Goal: Browse casually: Explore the website without a specific task or goal

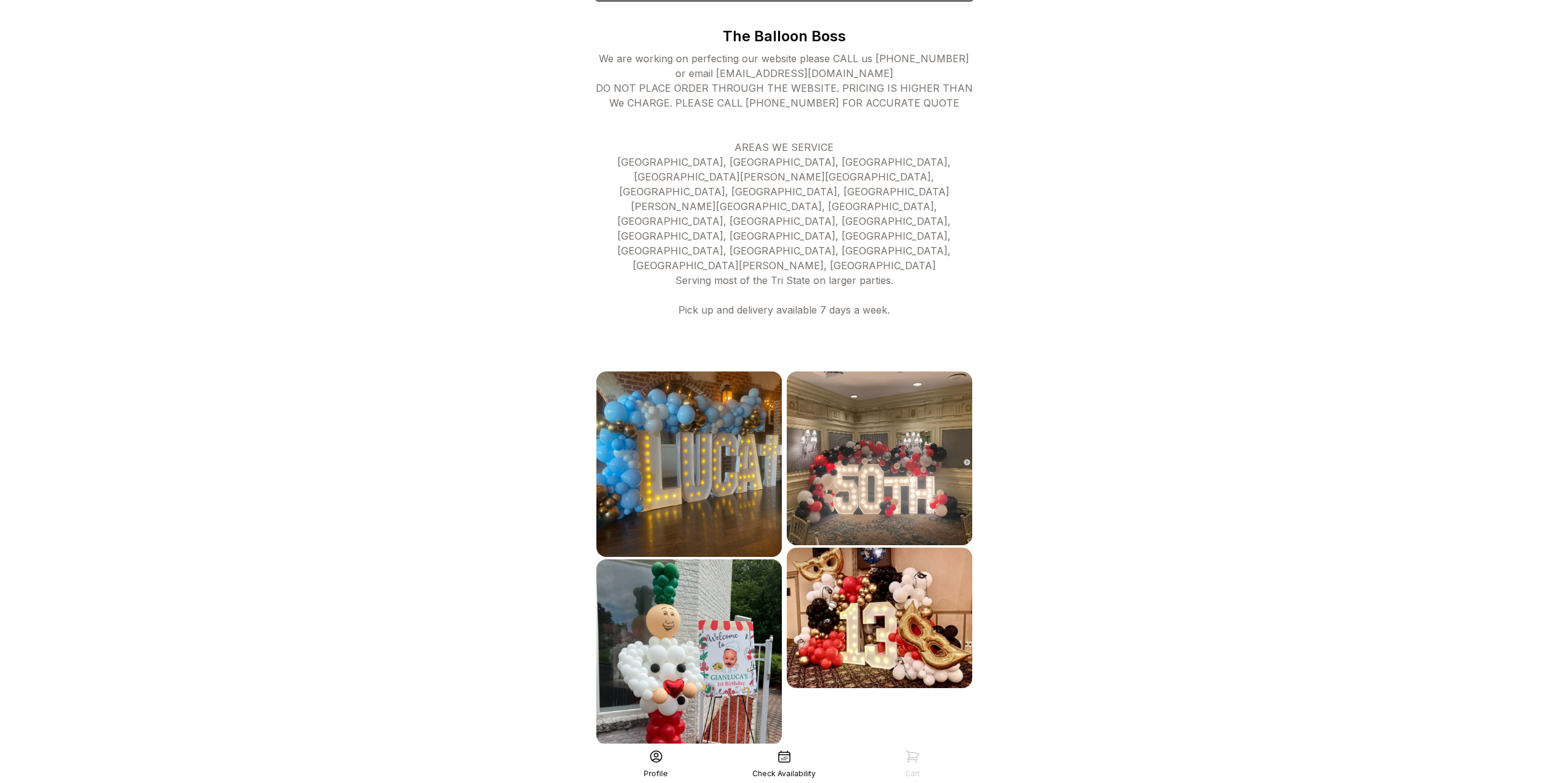
scroll to position [381, 0]
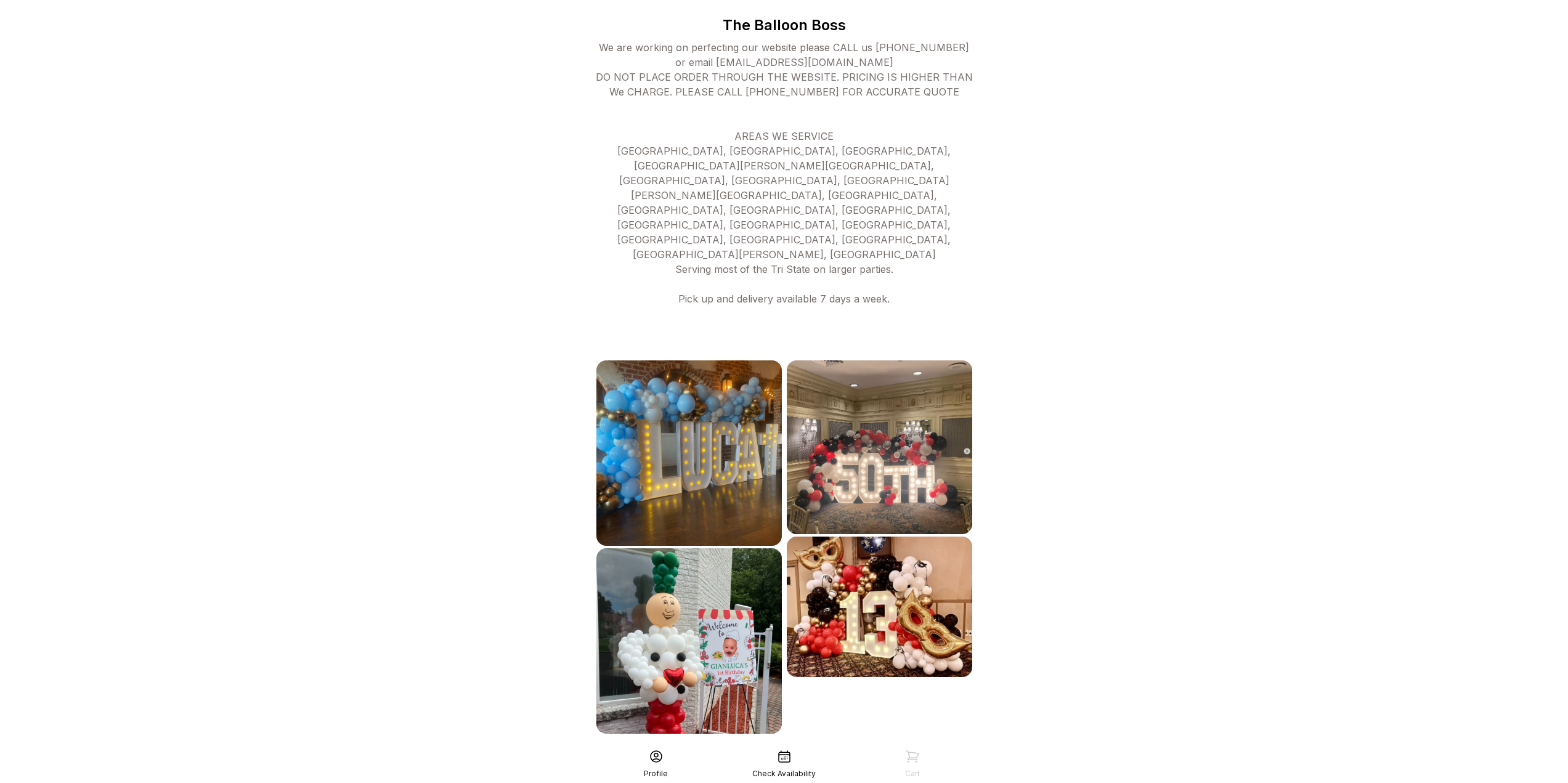
click at [814, 746] on div "See More" at bounding box center [784, 761] width 380 height 30
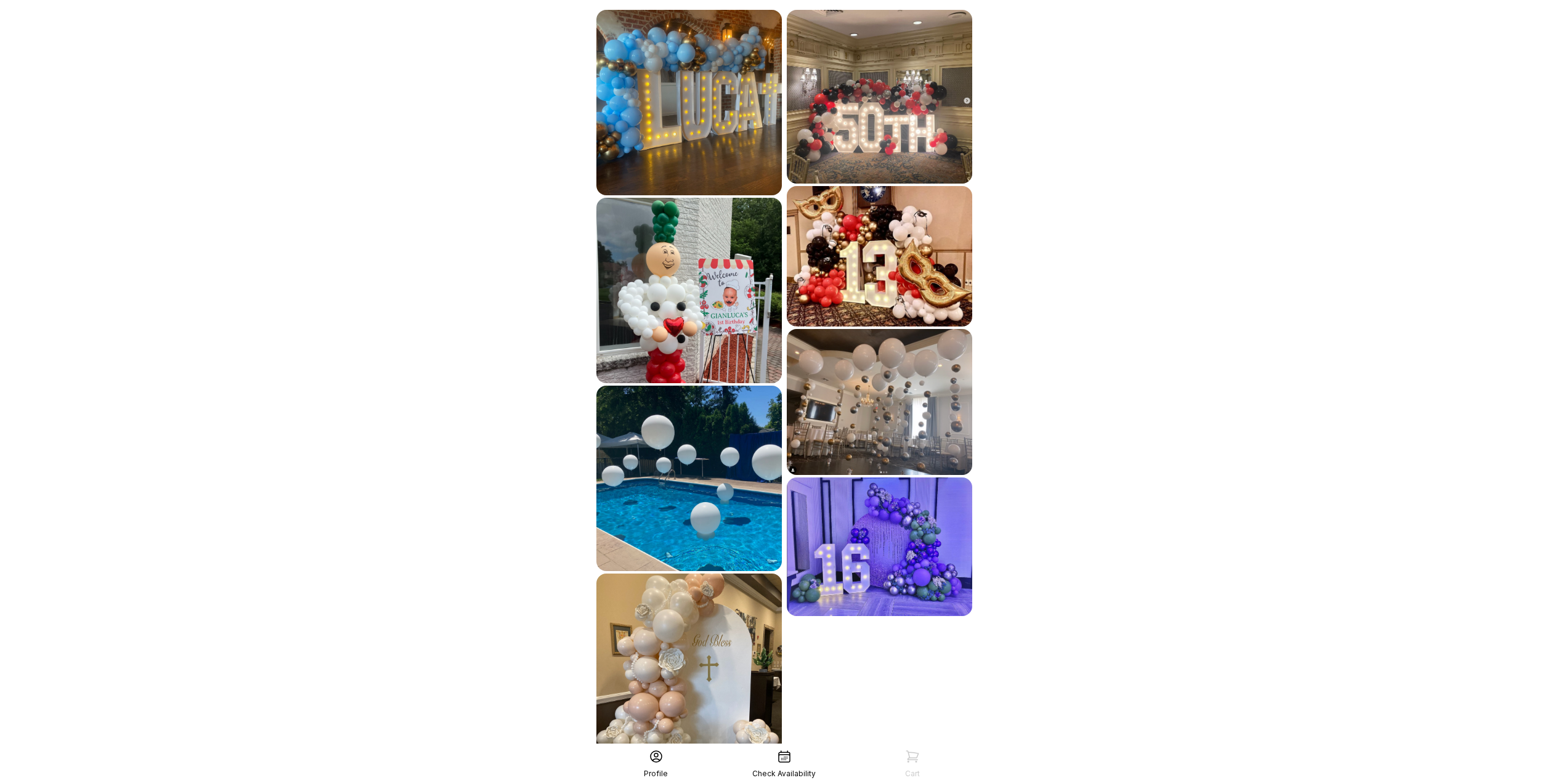
scroll to position [757, 0]
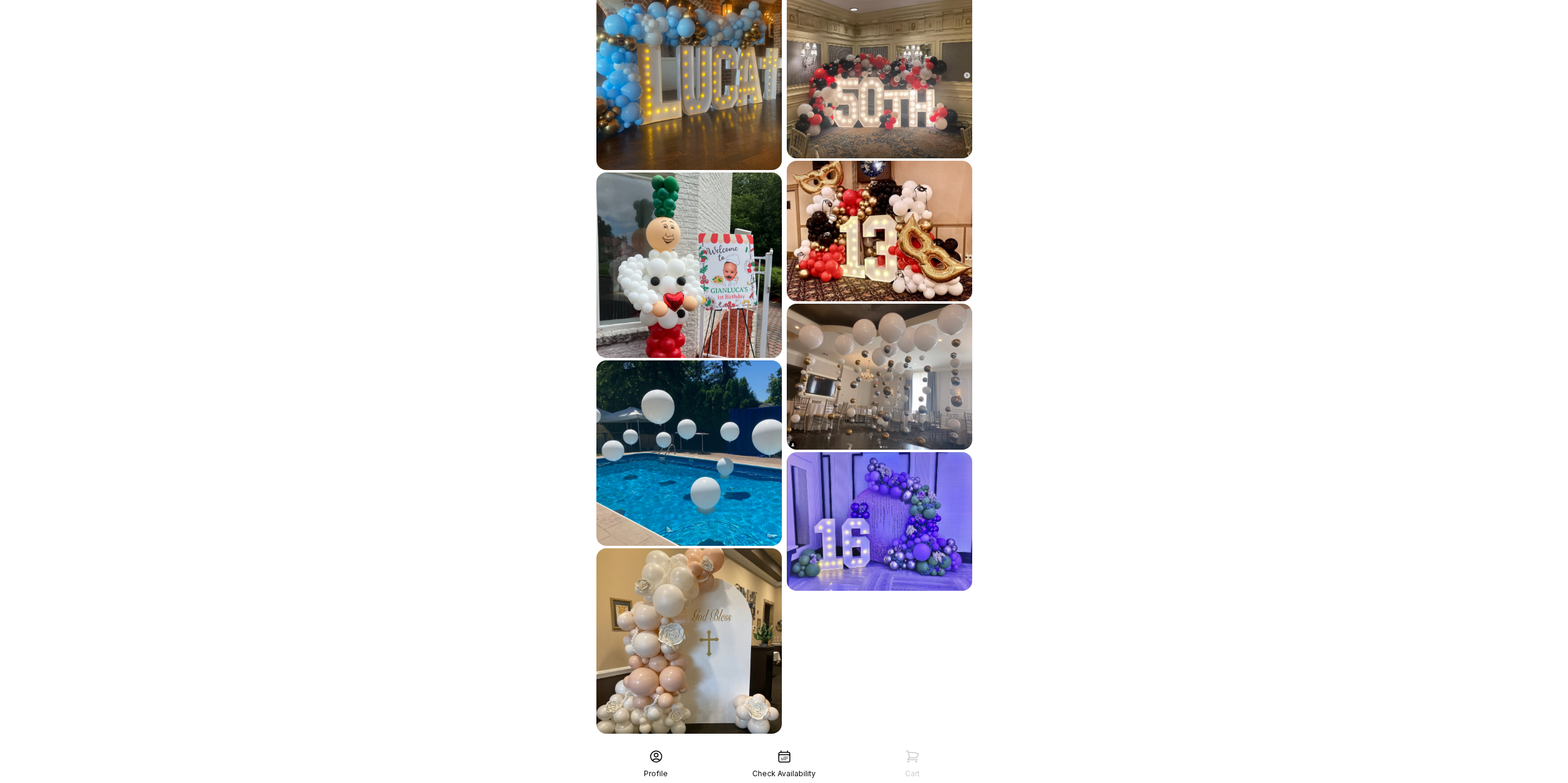
click at [803, 746] on div "See More" at bounding box center [784, 761] width 380 height 30
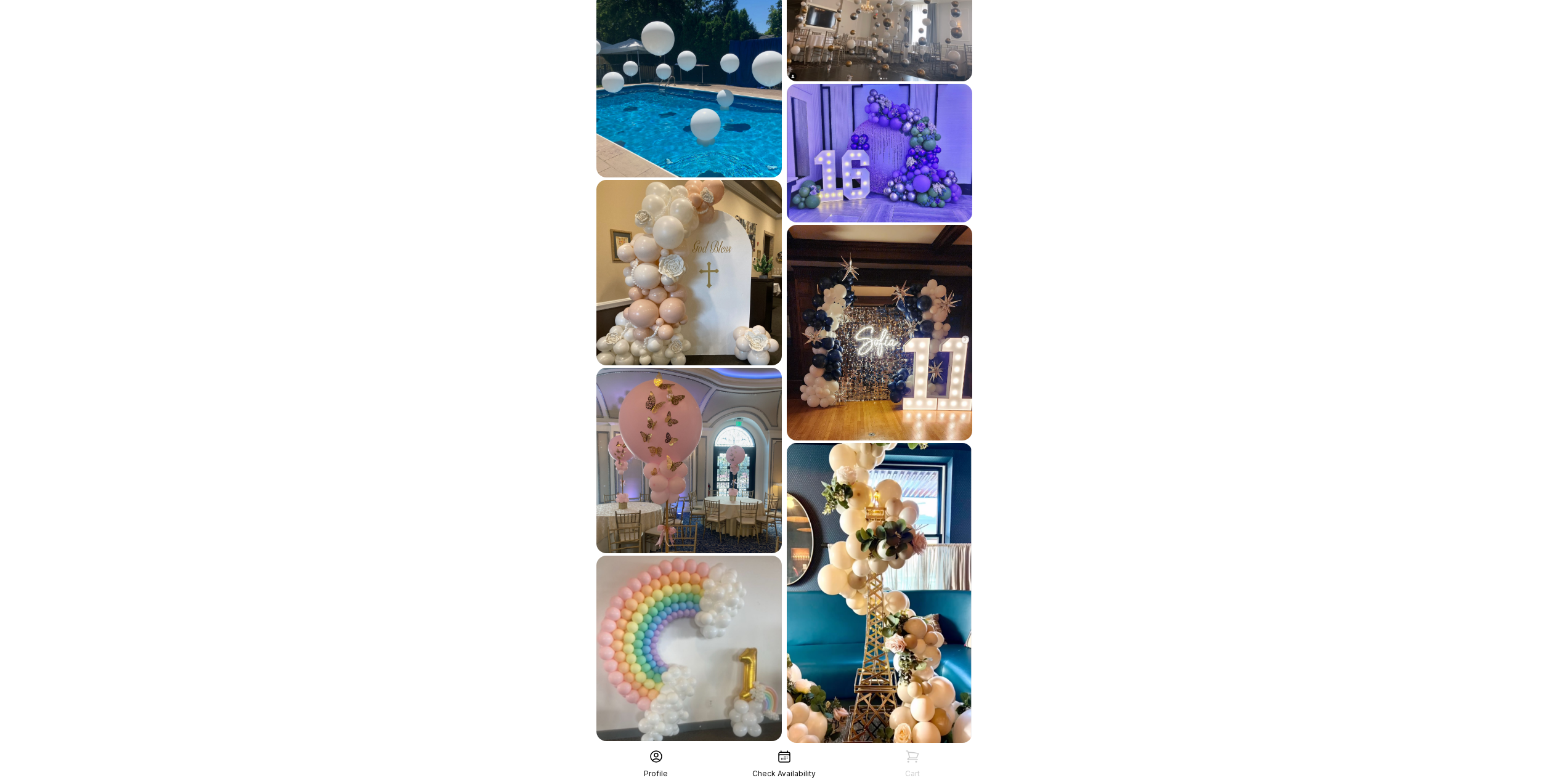
scroll to position [1135, 0]
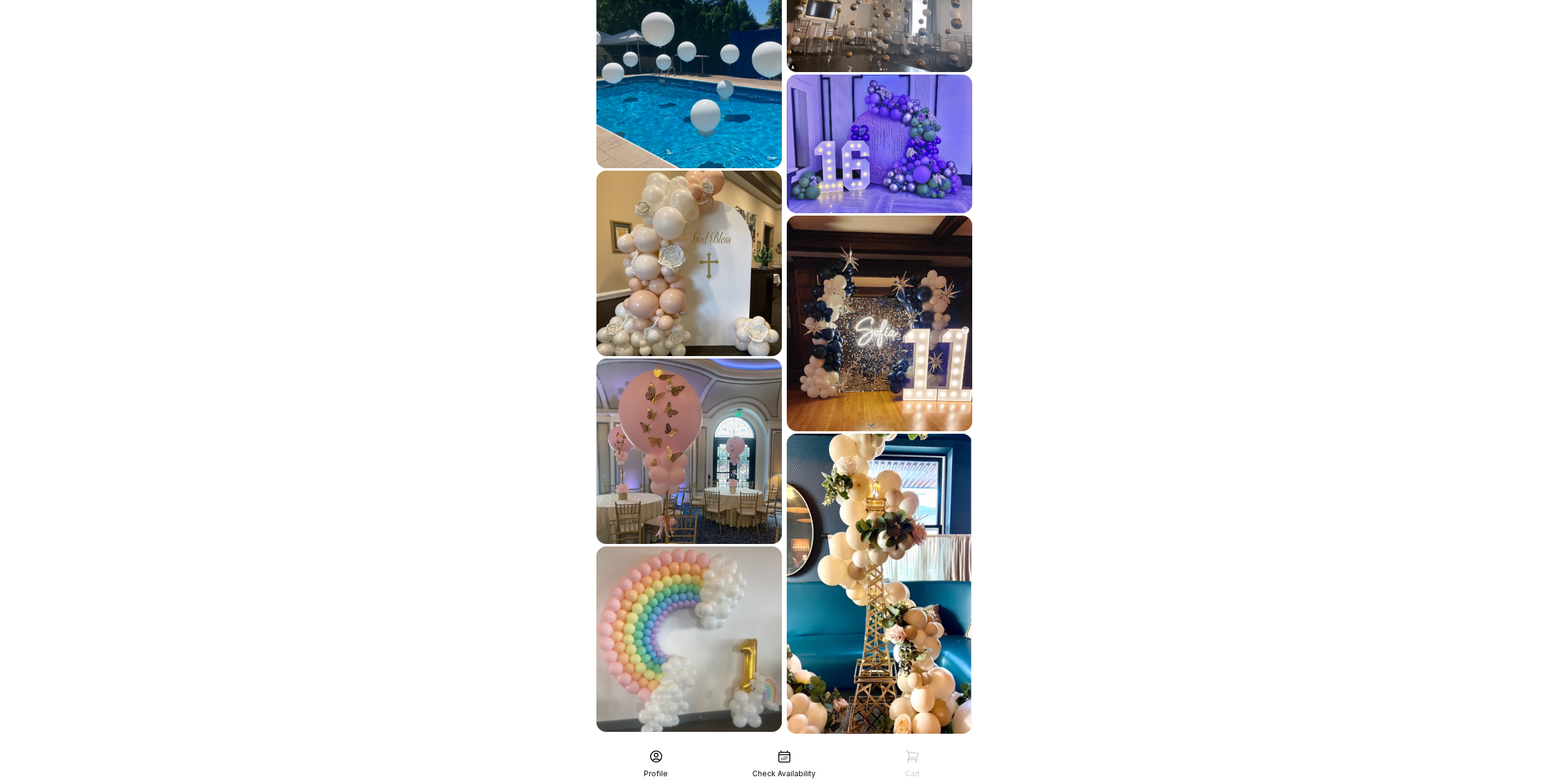
click at [732, 746] on div "See More" at bounding box center [784, 761] width 380 height 30
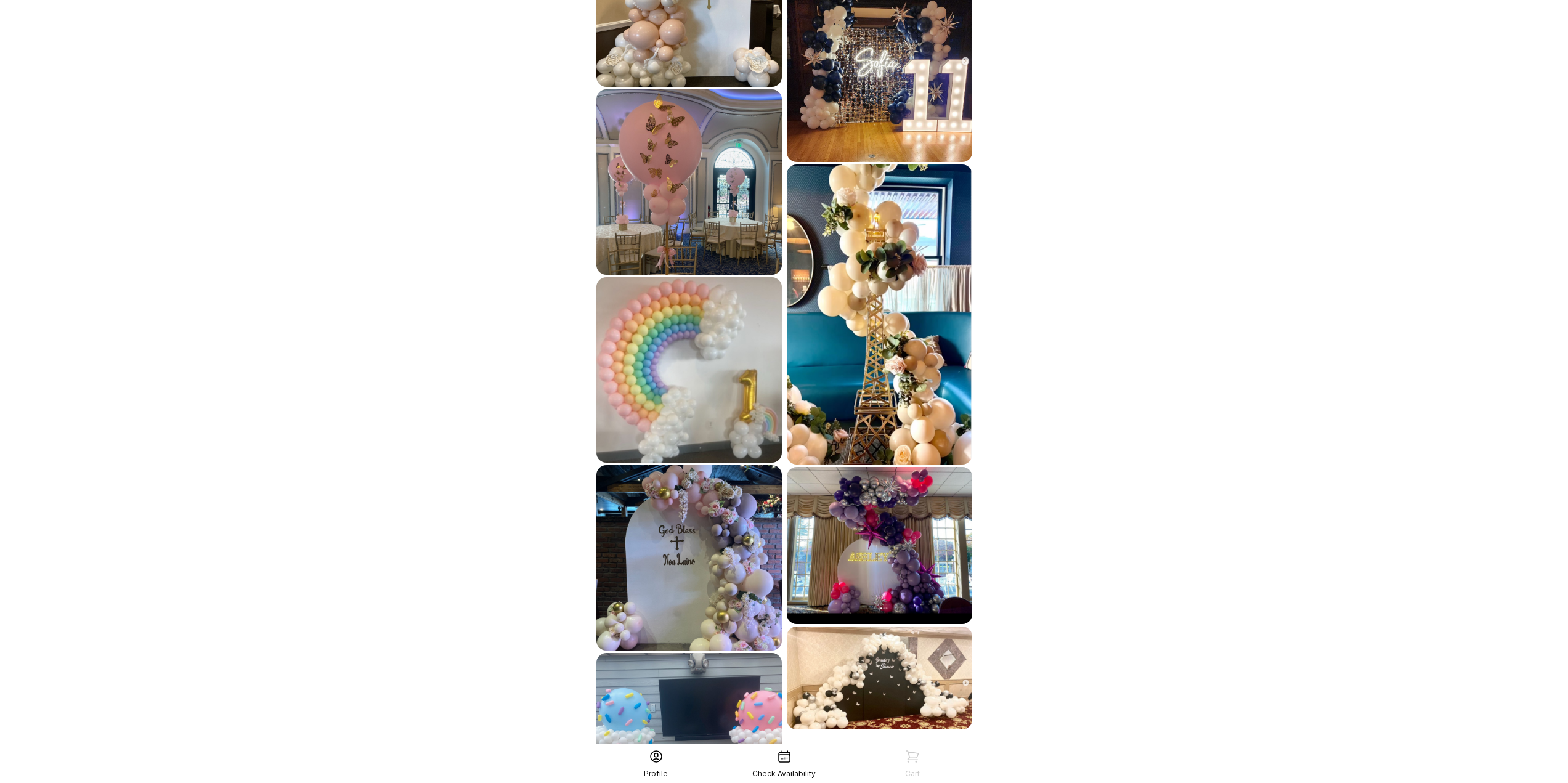
scroll to position [1505, 0]
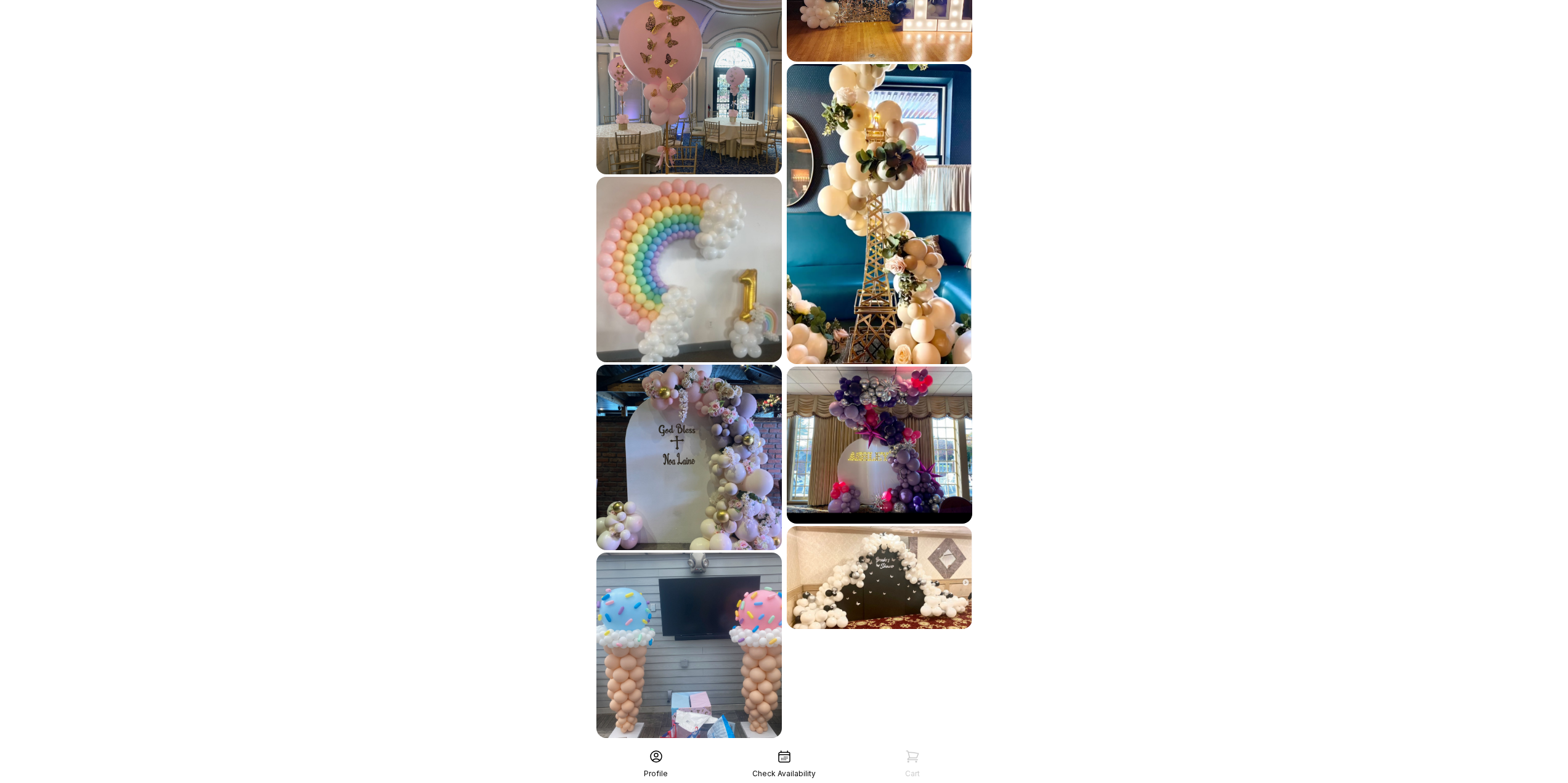
click at [762, 751] on div "See More" at bounding box center [784, 765] width 380 height 30
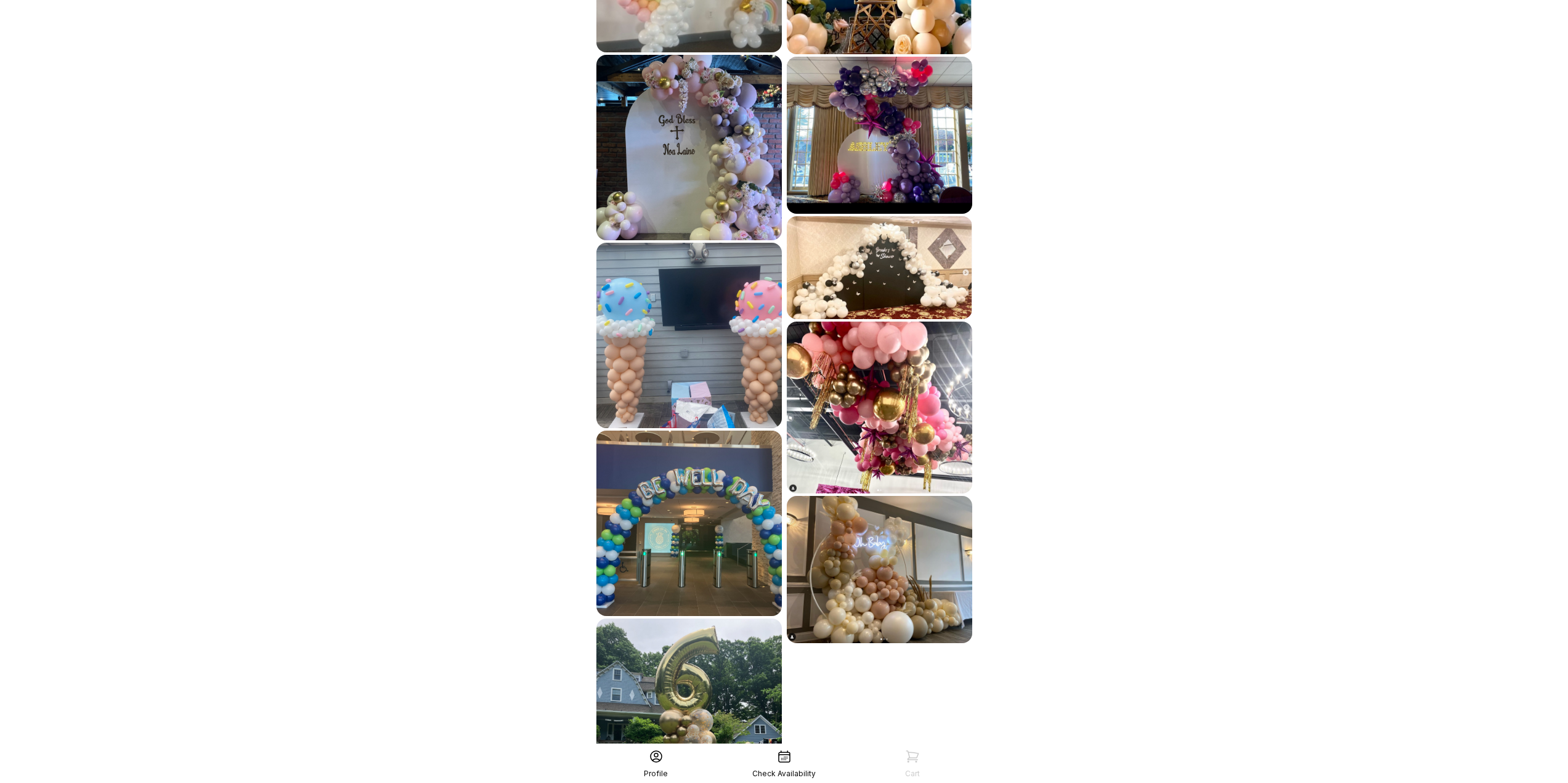
scroll to position [1874, 0]
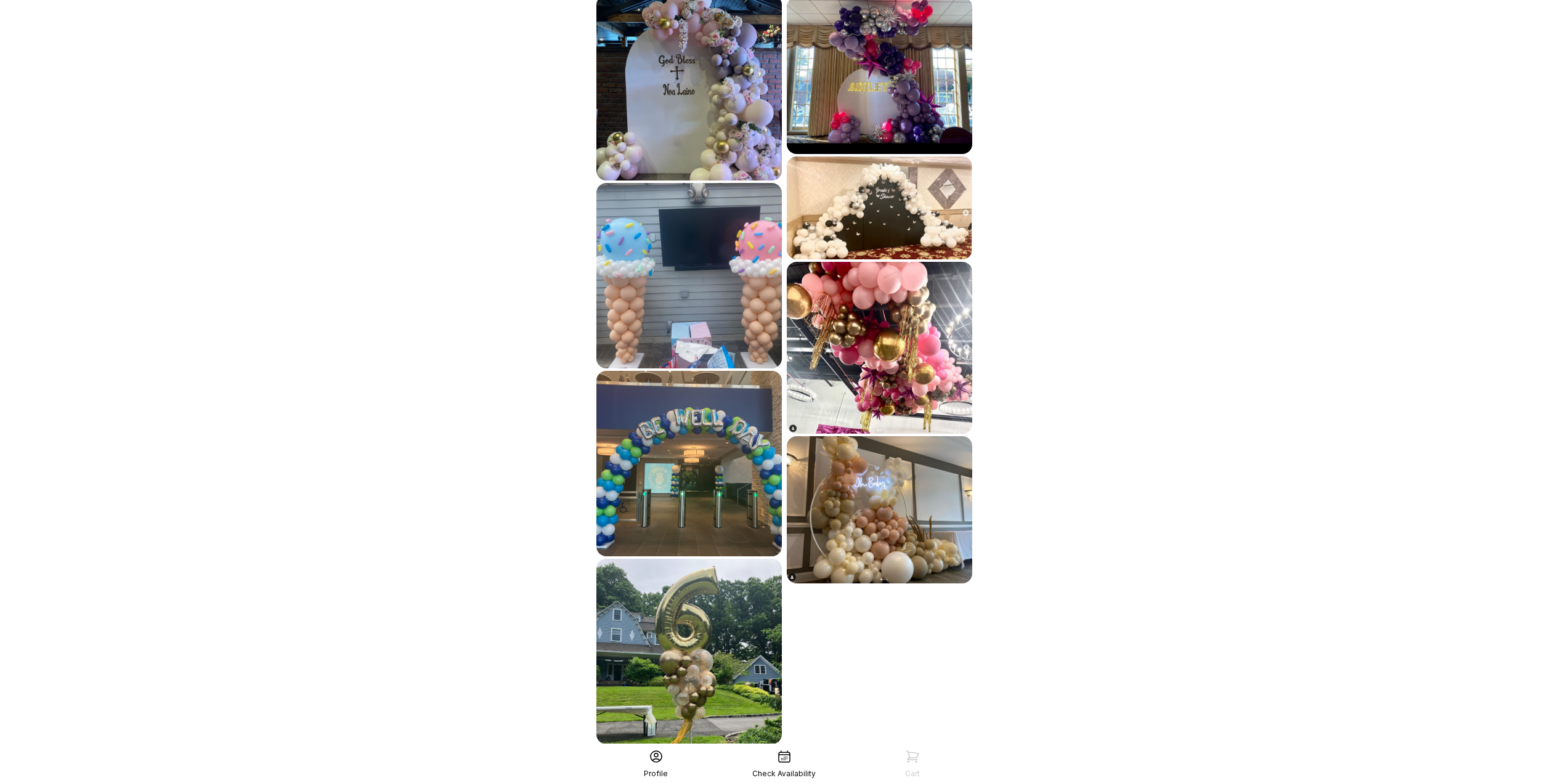
click at [762, 757] on div "See More" at bounding box center [784, 771] width 380 height 30
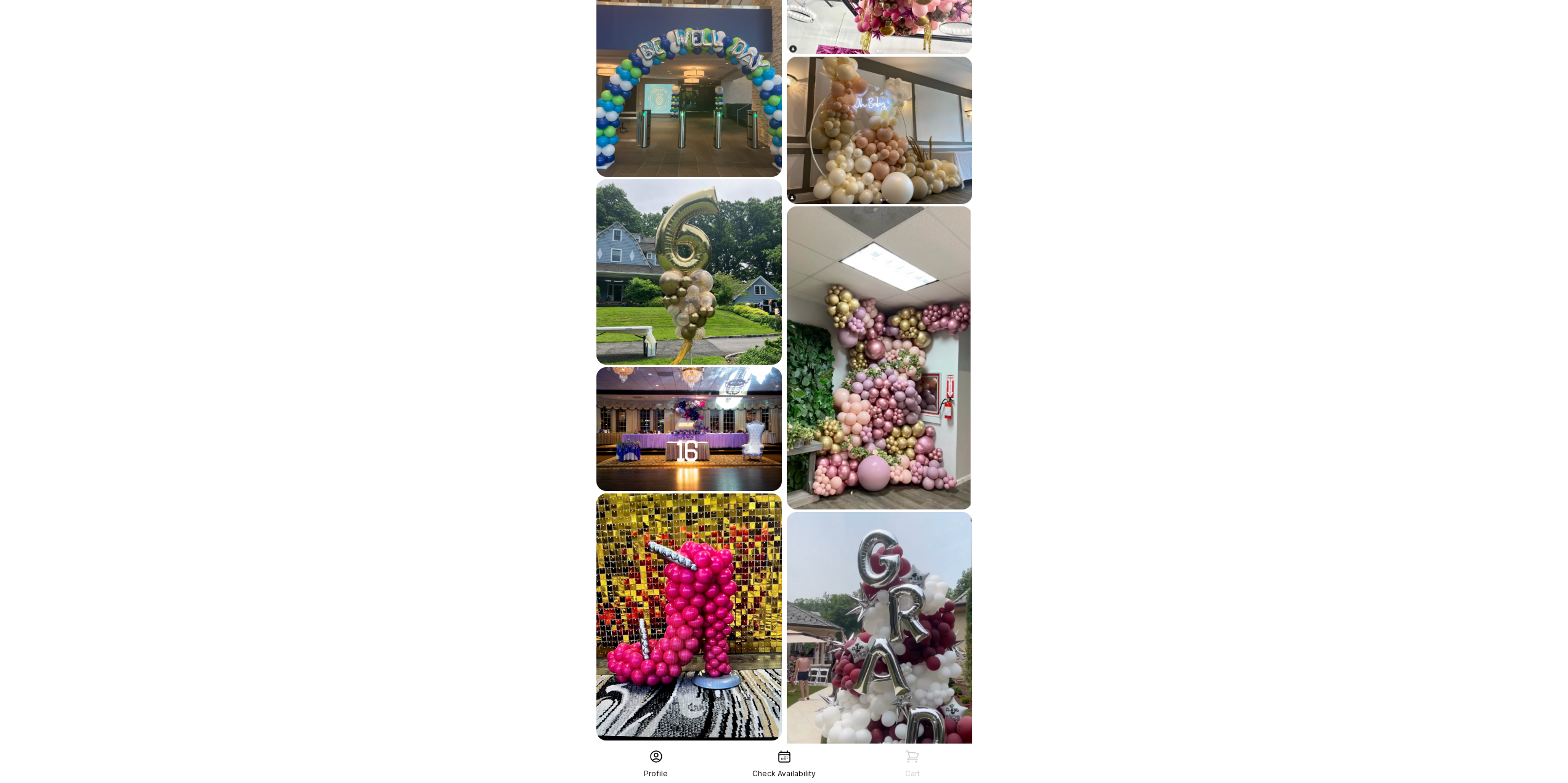
scroll to position [2291, 0]
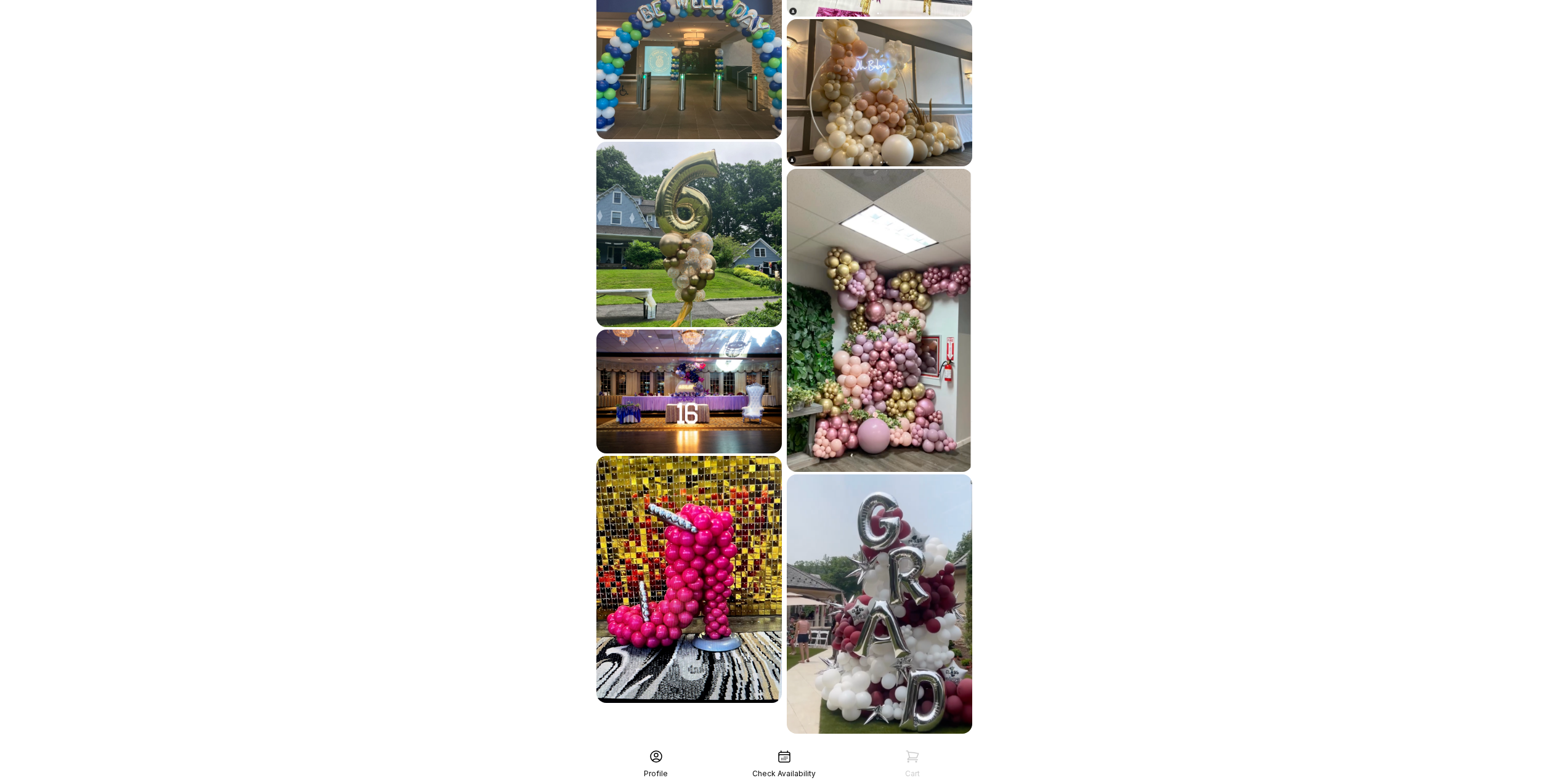
click at [764, 746] on div "See More" at bounding box center [784, 761] width 380 height 30
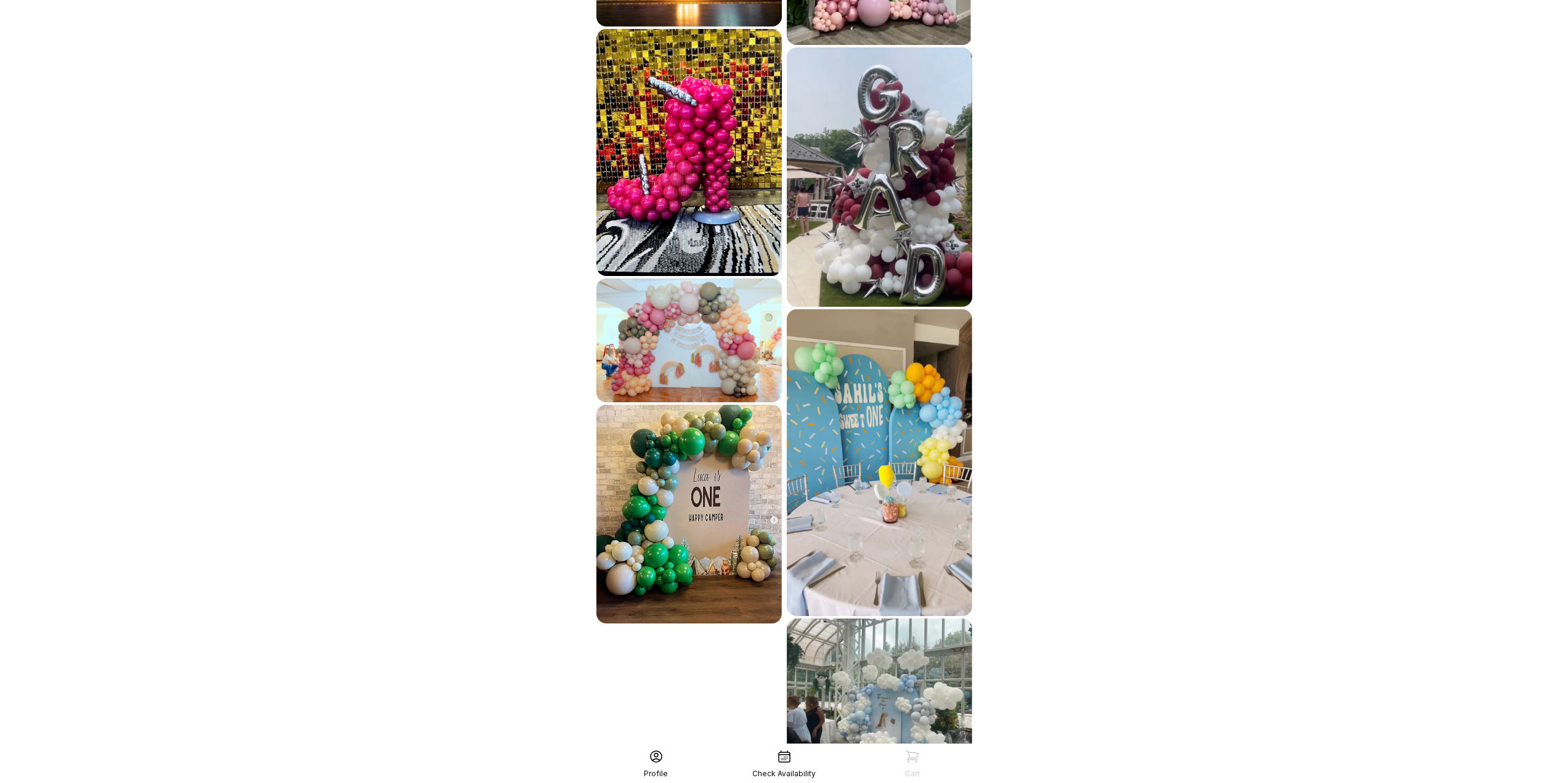
scroll to position [2723, 0]
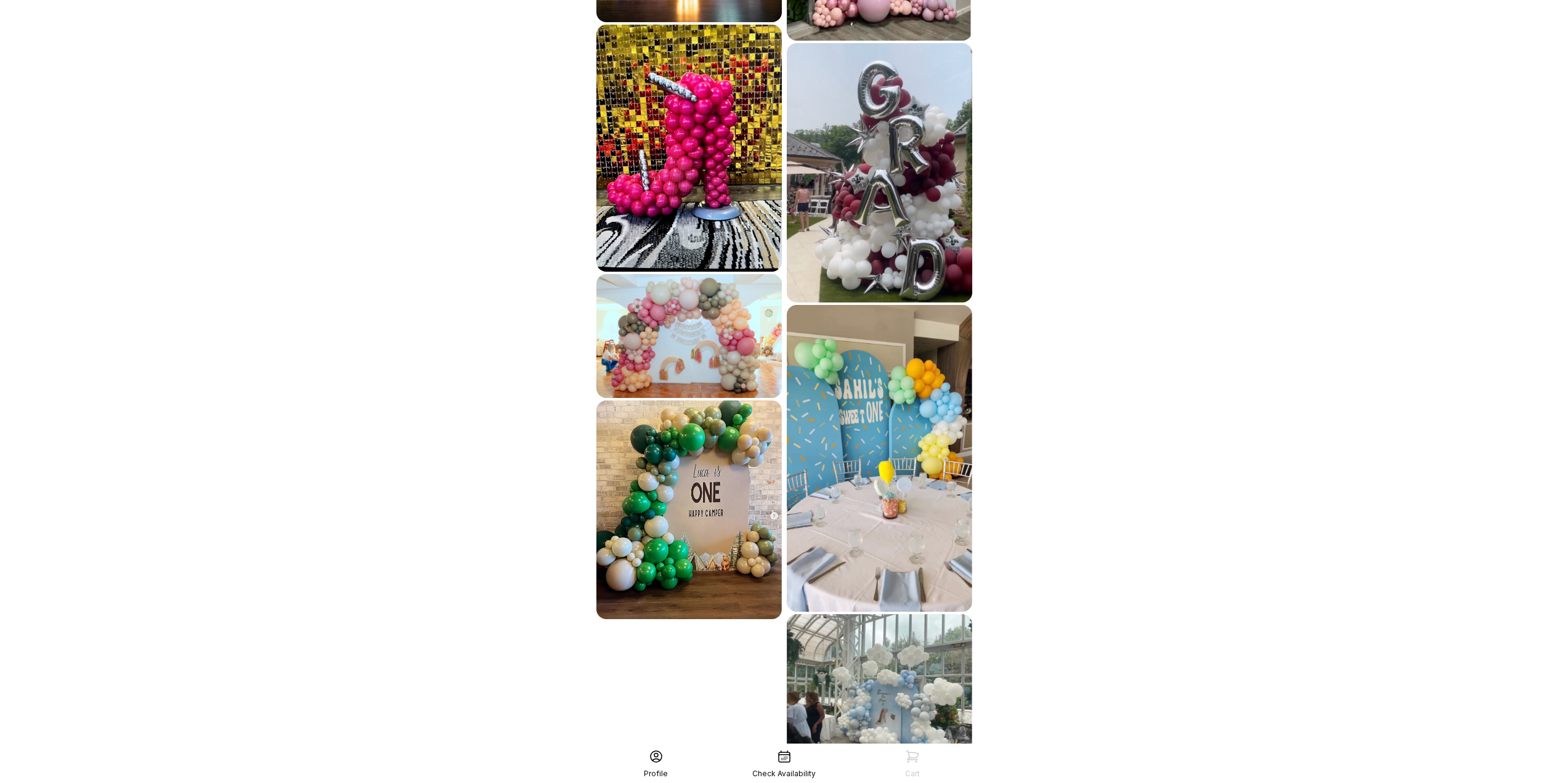
click at [782, 767] on div "See More" at bounding box center [784, 781] width 380 height 30
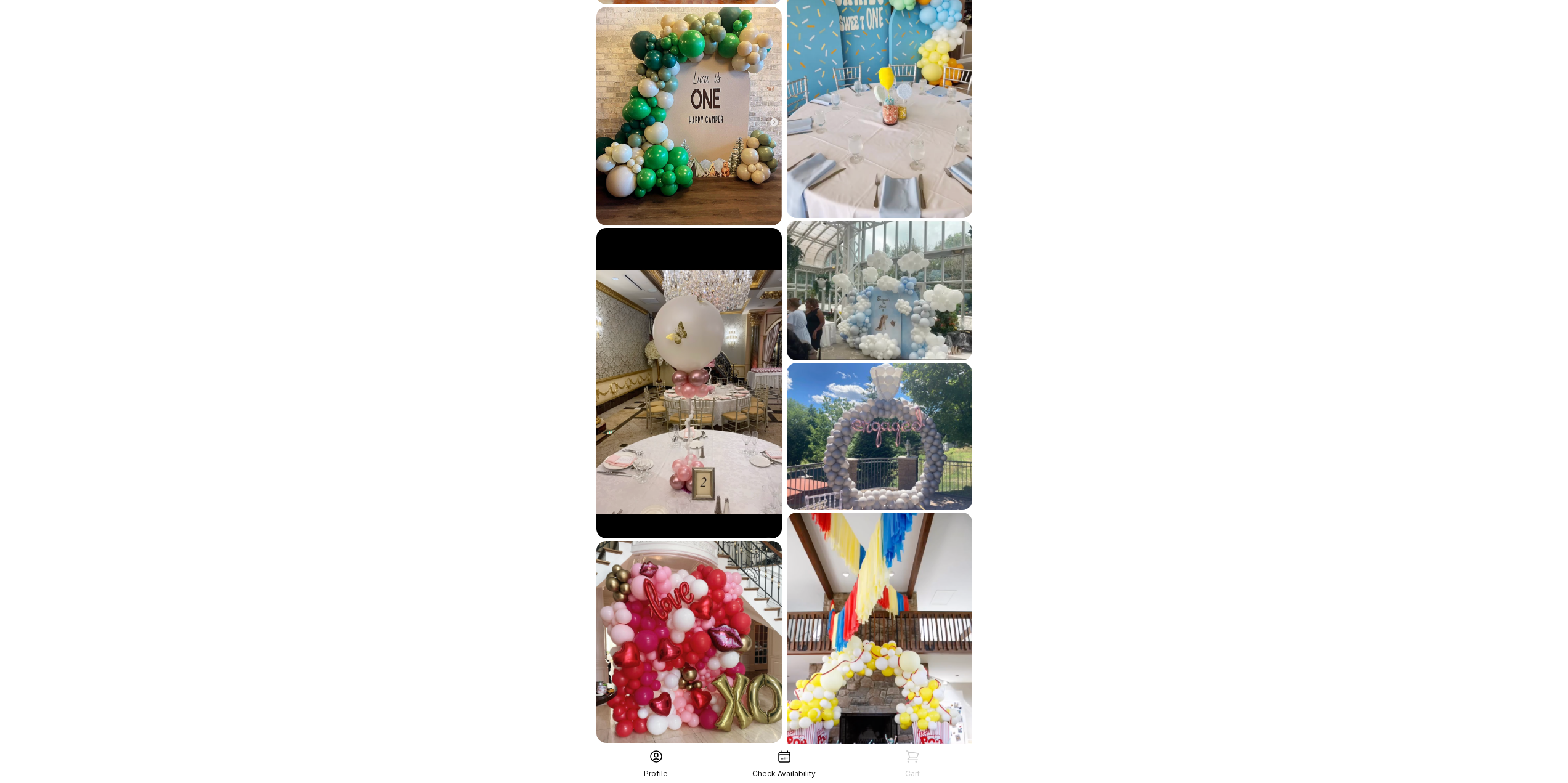
scroll to position [3204, 0]
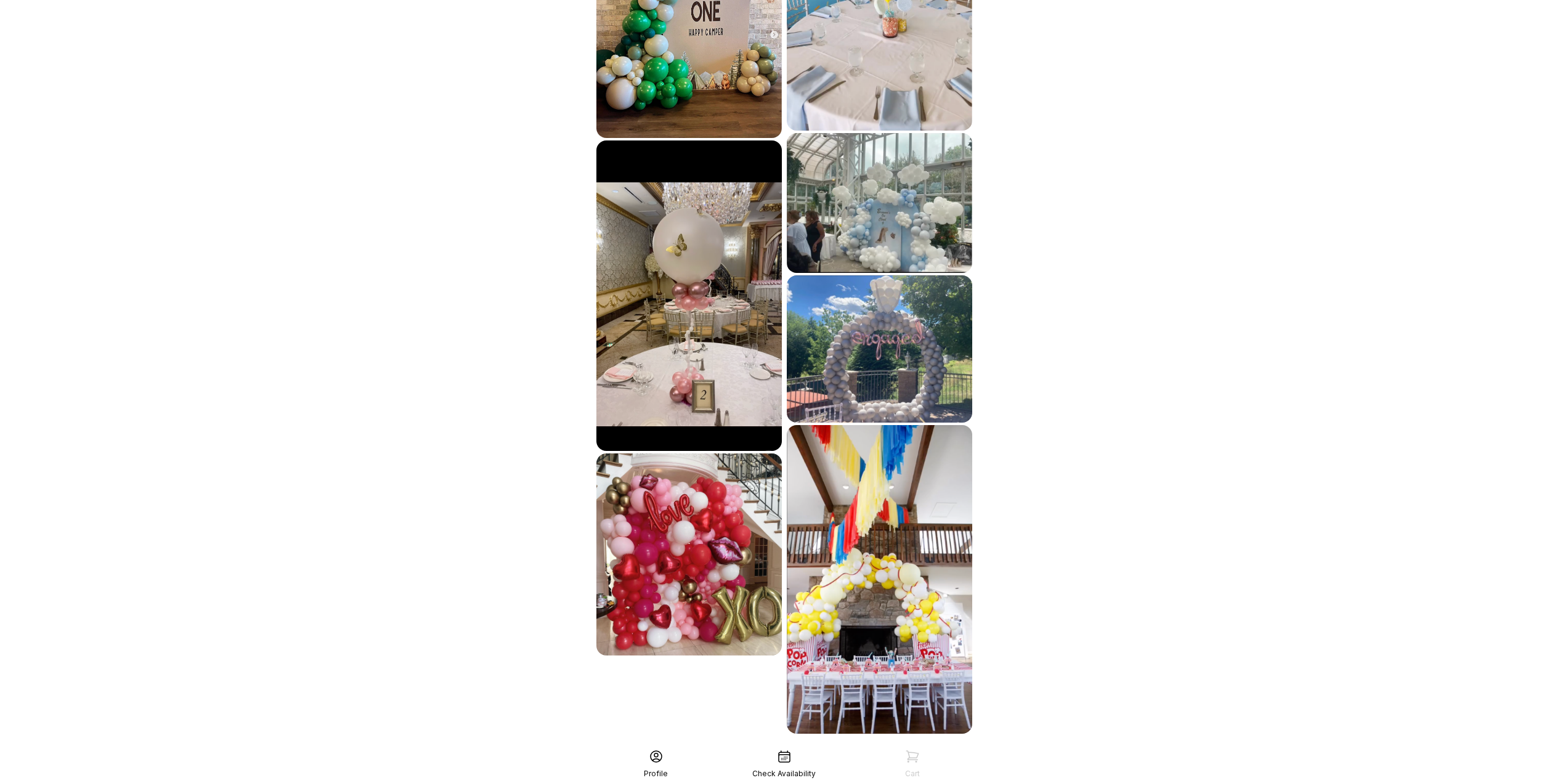
click at [775, 746] on div "See More" at bounding box center [784, 761] width 380 height 30
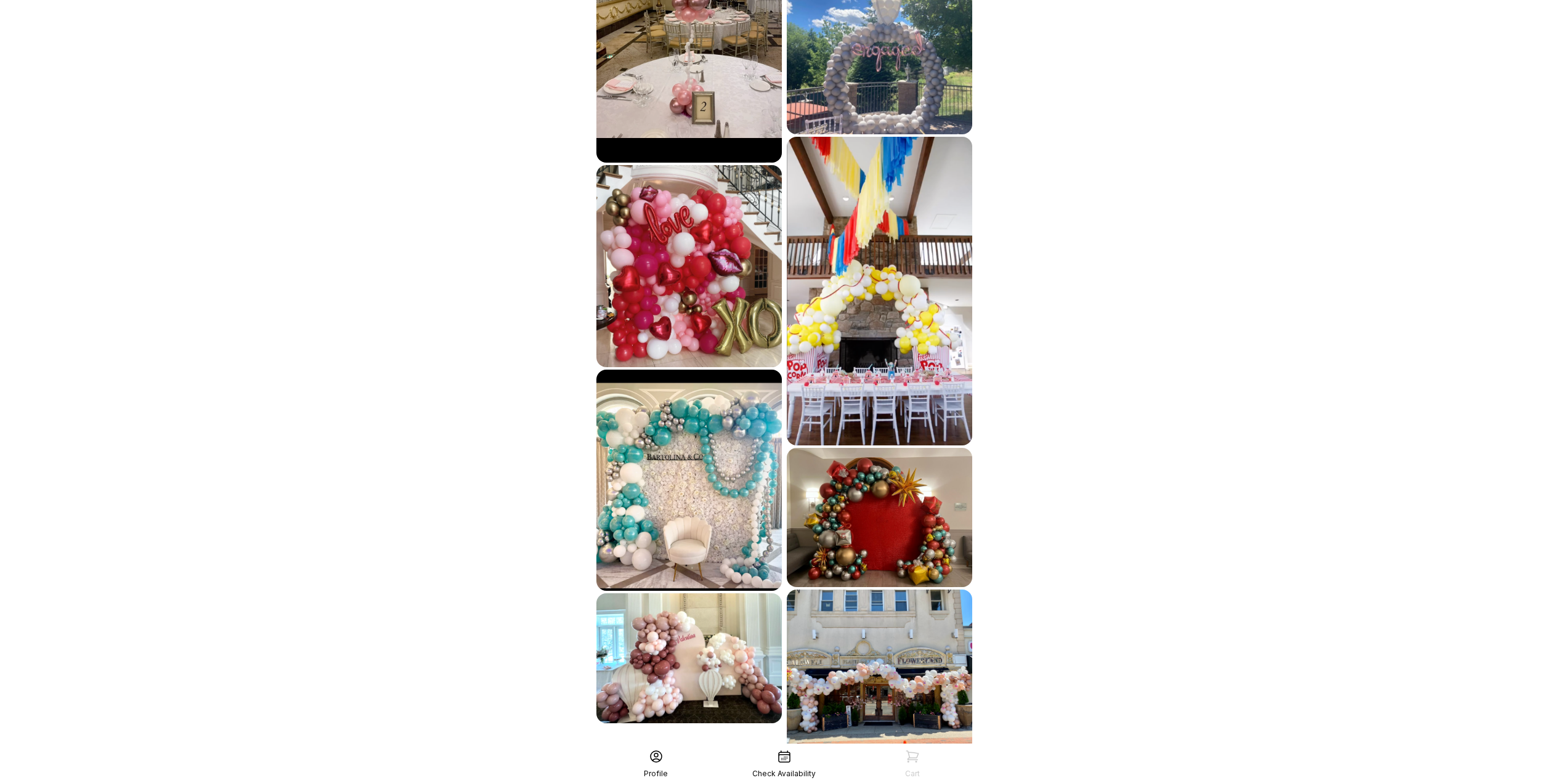
scroll to position [3510, 0]
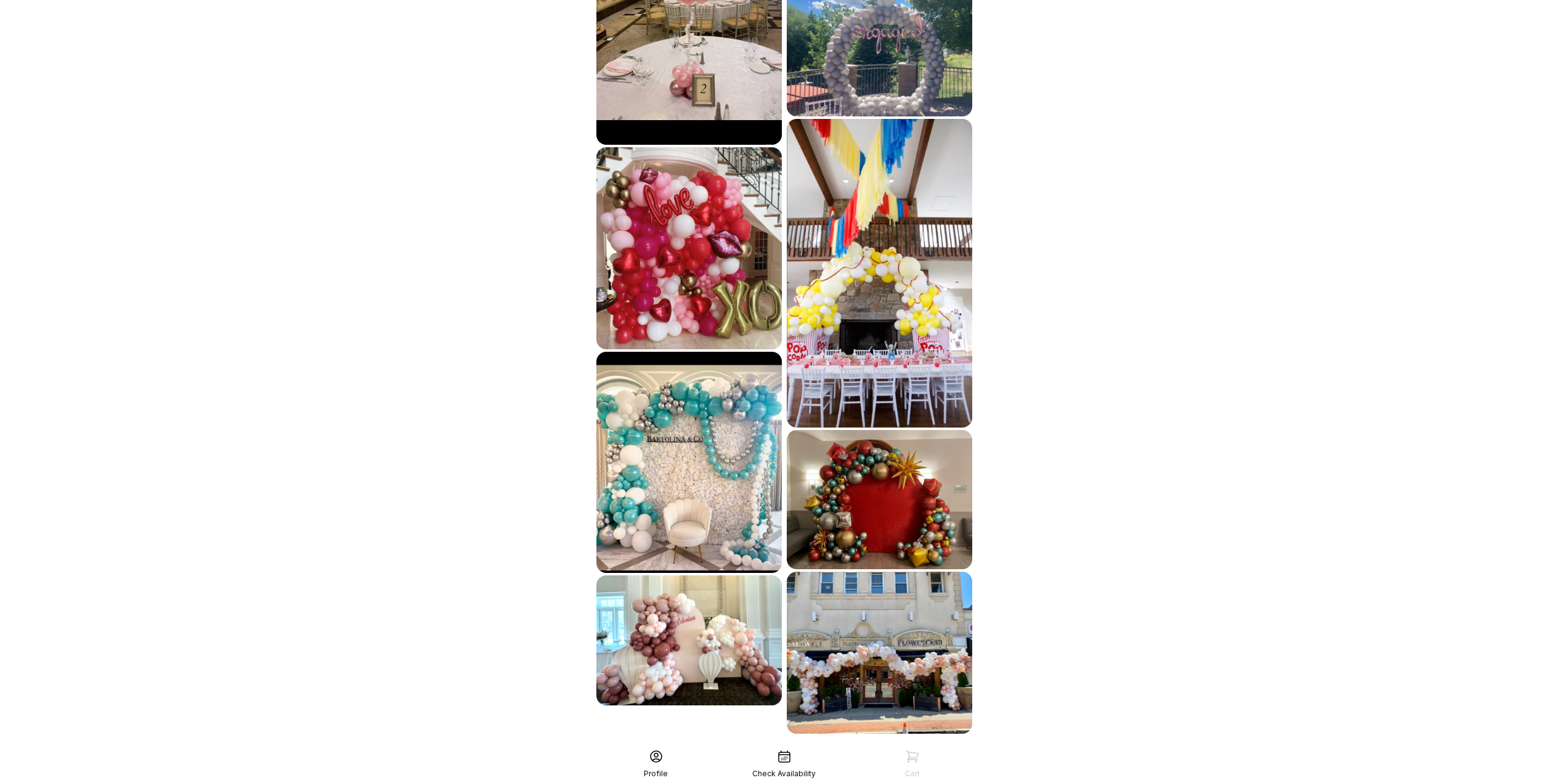
click at [777, 746] on div "See More" at bounding box center [784, 761] width 380 height 30
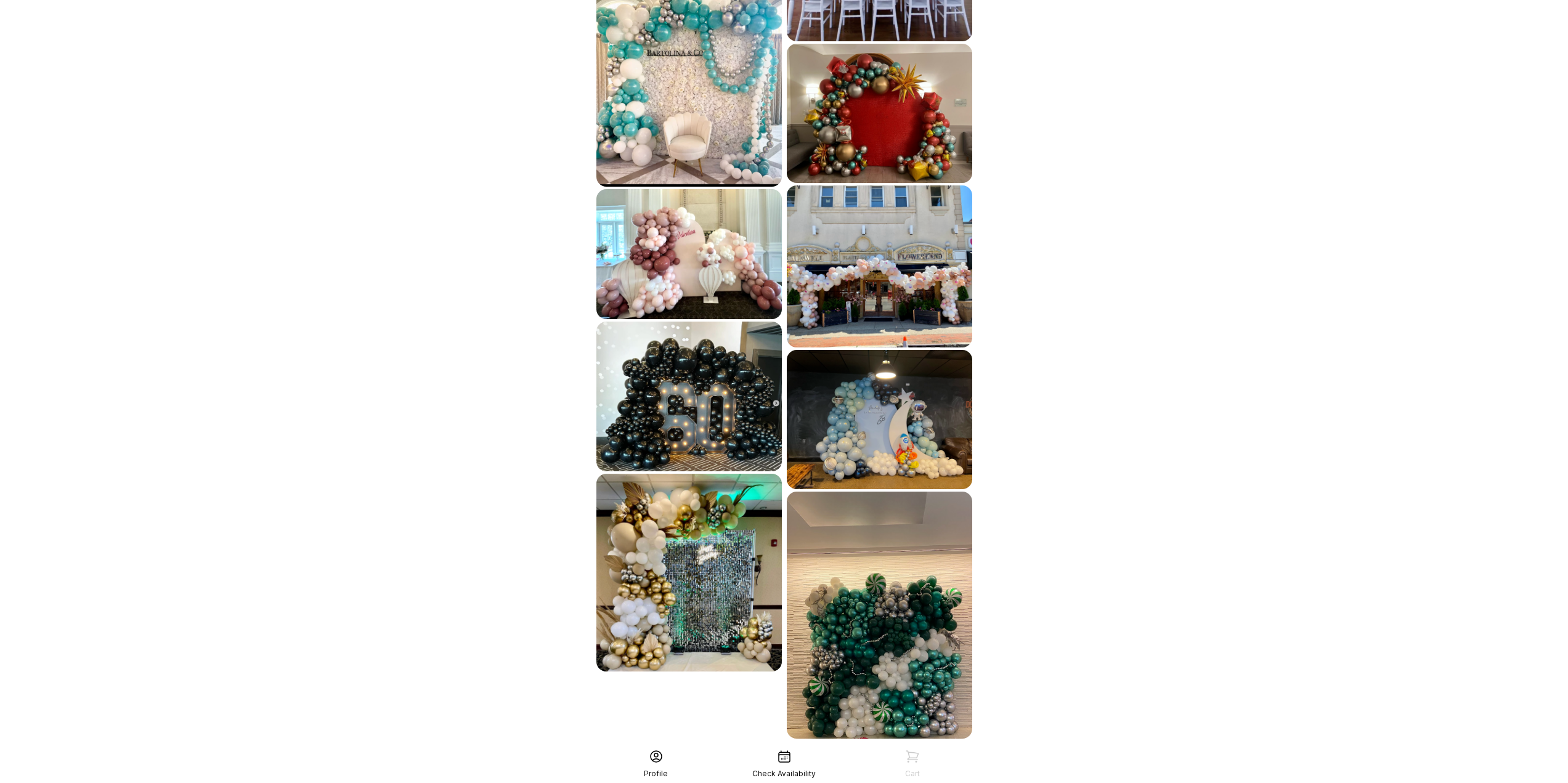
scroll to position [3901, 0]
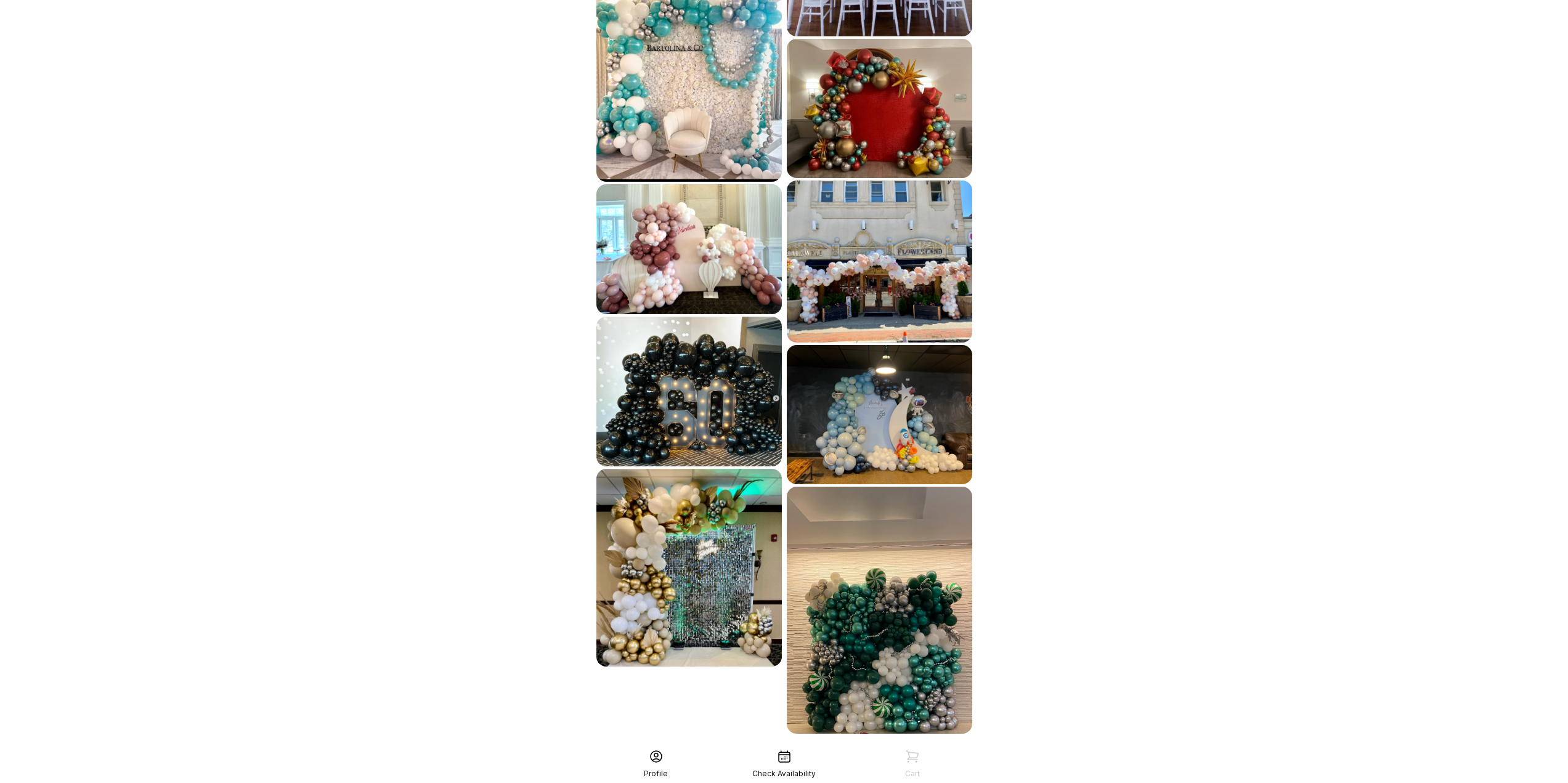
click at [768, 746] on div "See More" at bounding box center [784, 761] width 380 height 30
click at [773, 746] on div "See More" at bounding box center [784, 761] width 380 height 30
click at [764, 746] on div "See More" at bounding box center [784, 761] width 380 height 30
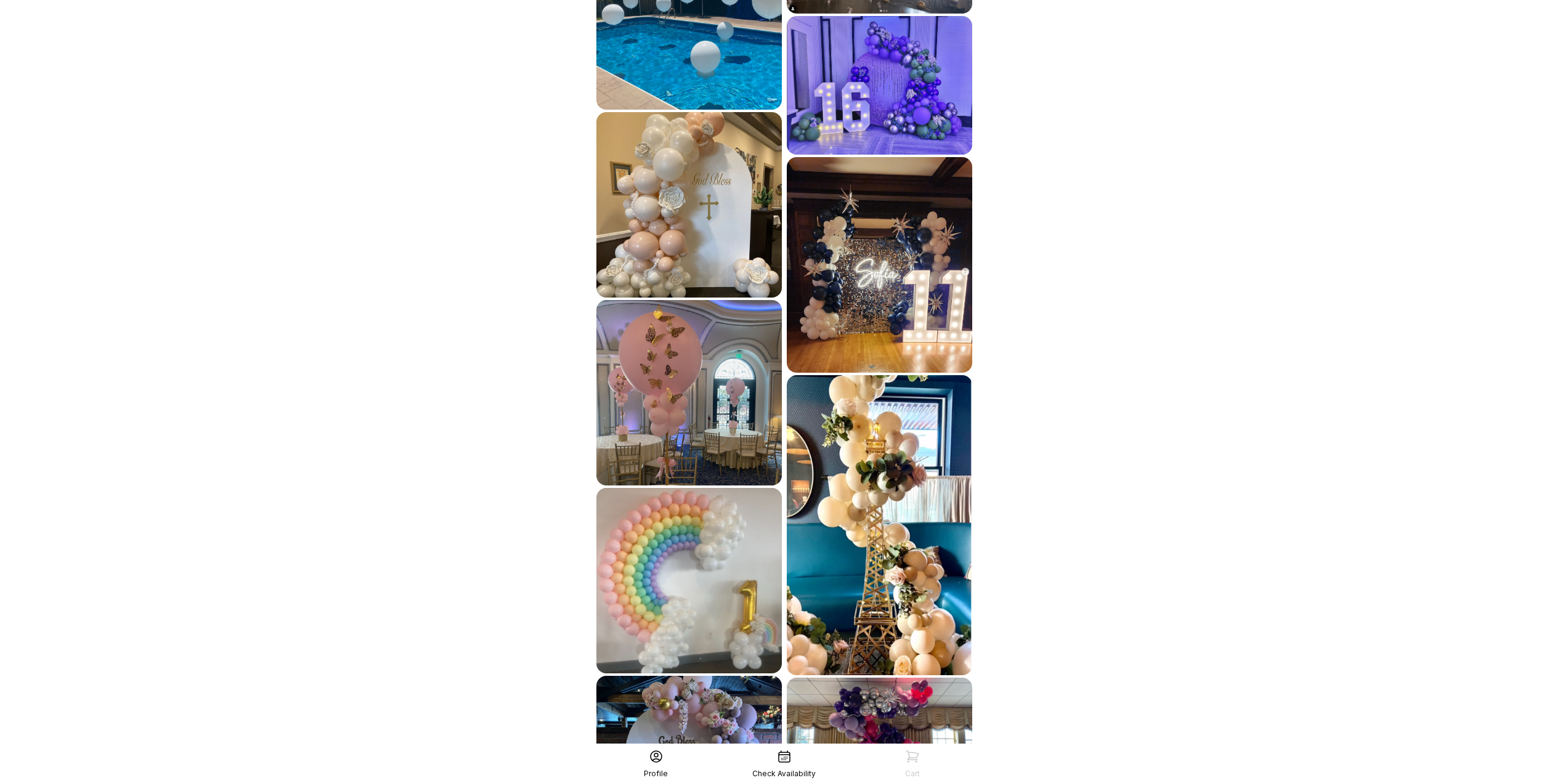
scroll to position [1191, 0]
